Goal: Download file/media

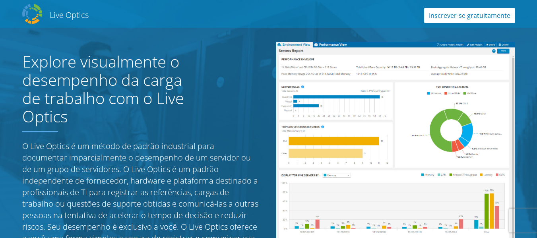
click at [478, 13] on link "Inscrever-se gratuitamente" at bounding box center [469, 15] width 91 height 15
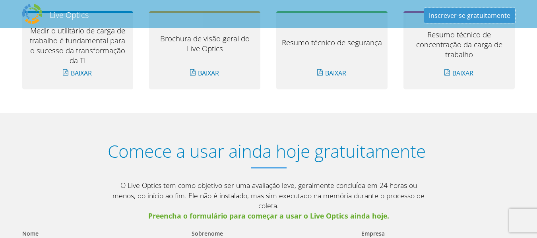
scroll to position [885, 0]
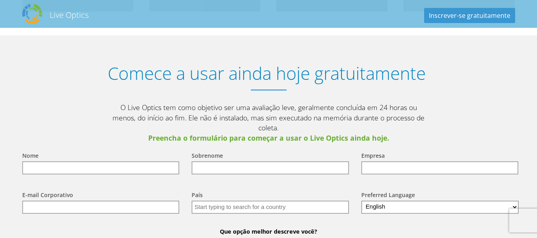
click at [115, 161] on input "text" at bounding box center [100, 167] width 157 height 13
type input "Charles"
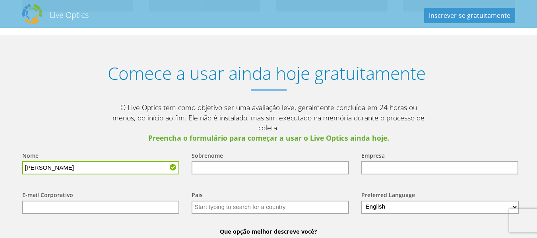
click at [215, 161] on input "text" at bounding box center [269, 167] width 157 height 13
type input "Ribeiro"
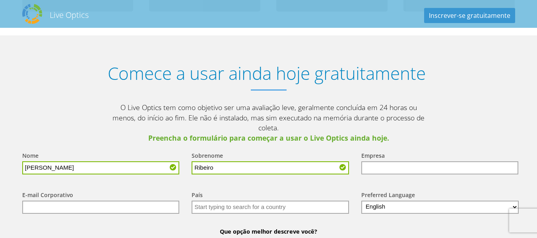
click at [394, 161] on input "text" at bounding box center [439, 167] width 157 height 13
type input "Alterosa MK"
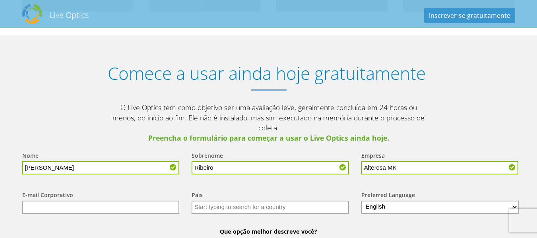
click at [62, 201] on input "text" at bounding box center [100, 207] width 157 height 13
type input "charles.ribeiro@alterosamk.com"
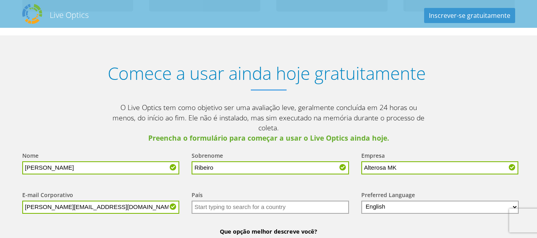
click at [220, 201] on input "text" at bounding box center [269, 207] width 157 height 13
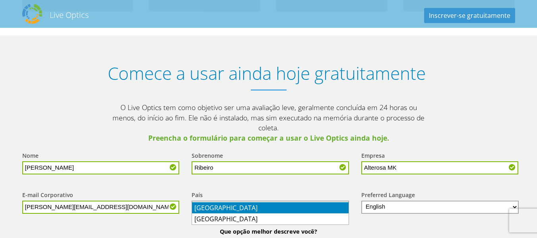
click at [210, 211] on li "Brasil" at bounding box center [270, 207] width 156 height 11
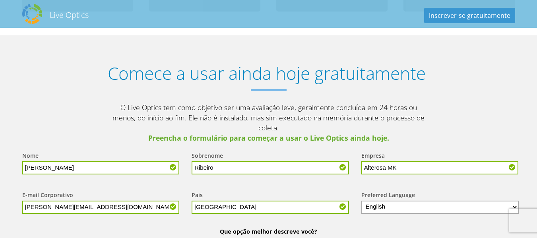
type input "Brasil"
click at [407, 201] on select "English Deutsch Español Français Italiano Polski Português Русский 한국어 中文 日本語" at bounding box center [440, 207] width 158 height 13
select select "pt-BR"
click at [361, 201] on select "English Deutsch Español Français Italiano Polski Português Русский 한국어 中文 日本語" at bounding box center [440, 207] width 158 height 13
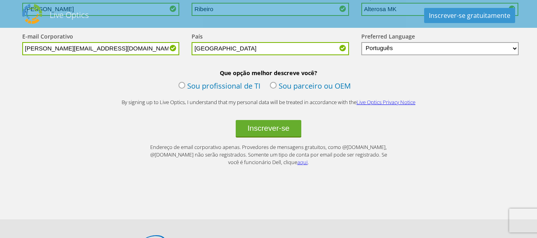
scroll to position [1044, 0]
click at [245, 80] on label "Sou profissional de TI" at bounding box center [219, 86] width 82 height 12
click at [0, 0] on input "Sou profissional de TI" at bounding box center [0, 0] width 0 height 0
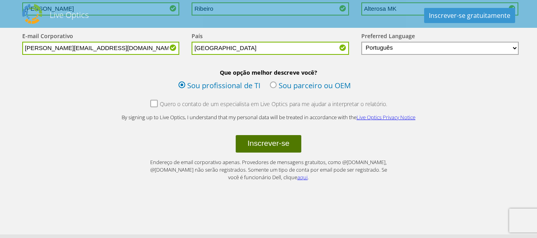
click at [268, 137] on button "Inscrever-se" at bounding box center [268, 143] width 66 height 17
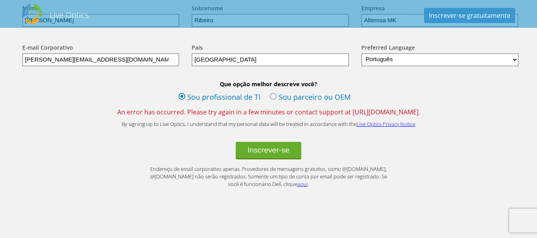
scroll to position [1033, 0]
click at [278, 141] on button "Inscrever-se" at bounding box center [268, 149] width 66 height 17
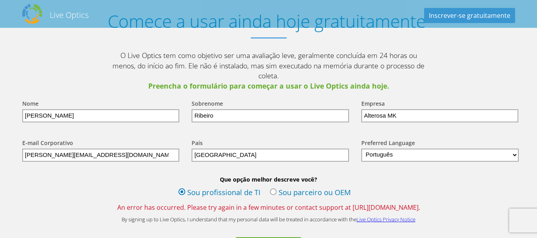
scroll to position [953, 0]
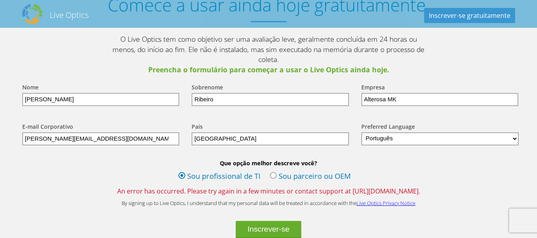
click at [377, 199] on link "Live Optics Privacy Notice" at bounding box center [385, 202] width 59 height 7
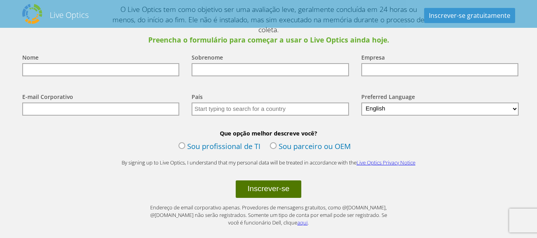
scroll to position [1044, 0]
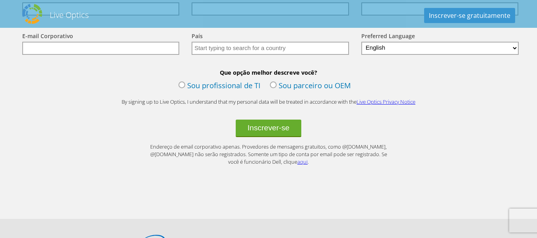
click at [297, 158] on link "aqui" at bounding box center [302, 161] width 10 height 7
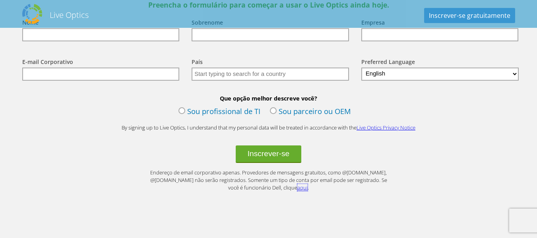
scroll to position [1004, 0]
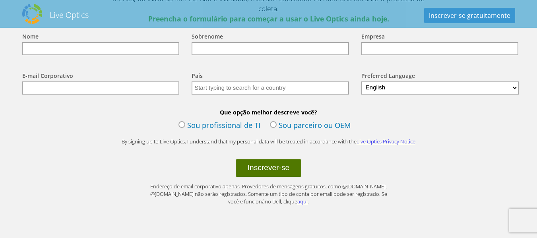
click at [266, 160] on button "Inscrever-se" at bounding box center [268, 167] width 66 height 17
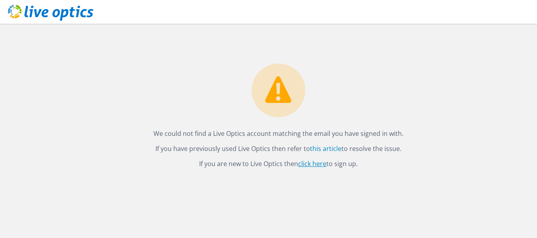
click at [316, 165] on link "click here" at bounding box center [312, 163] width 28 height 9
click at [63, 10] on use at bounding box center [50, 13] width 85 height 16
click at [129, 74] on div "We could not find a Live Optics account matching the email you have signed in w…" at bounding box center [278, 96] width 517 height 145
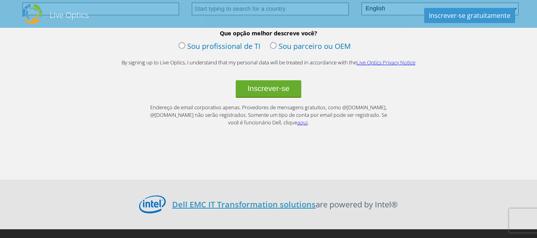
scroll to position [1083, 0]
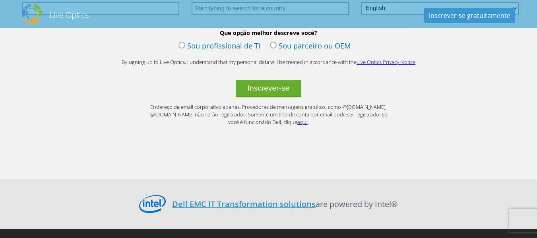
click at [297, 118] on link "aqui" at bounding box center [302, 121] width 10 height 7
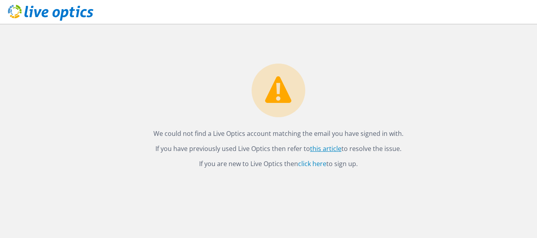
click at [331, 150] on link "this article" at bounding box center [325, 148] width 31 height 9
click at [313, 163] on link "click here" at bounding box center [312, 163] width 28 height 9
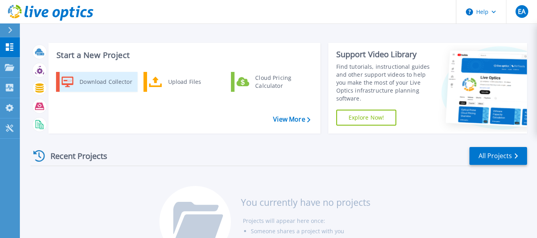
click at [82, 83] on div "Download Collector" at bounding box center [105, 82] width 60 height 16
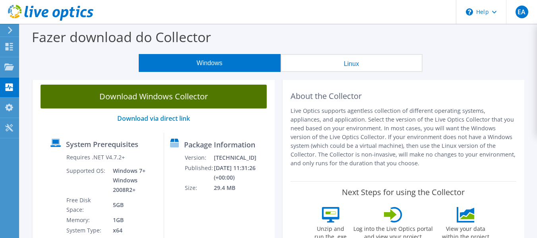
click at [204, 101] on link "Download Windows Collector" at bounding box center [154, 97] width 226 height 24
